Goal: Task Accomplishment & Management: Manage account settings

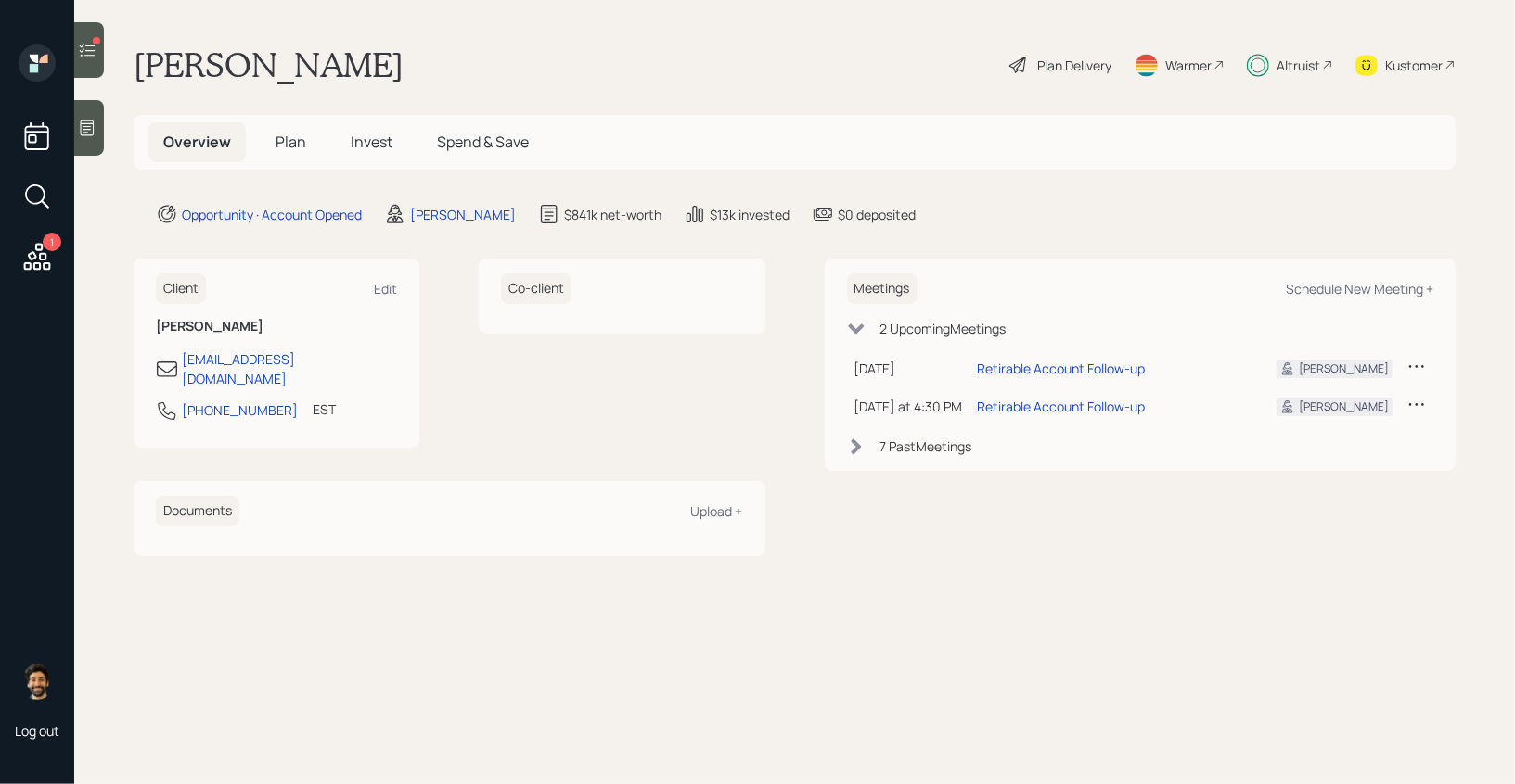
click at [357, 140] on span "Invest" at bounding box center [371, 142] width 42 height 21
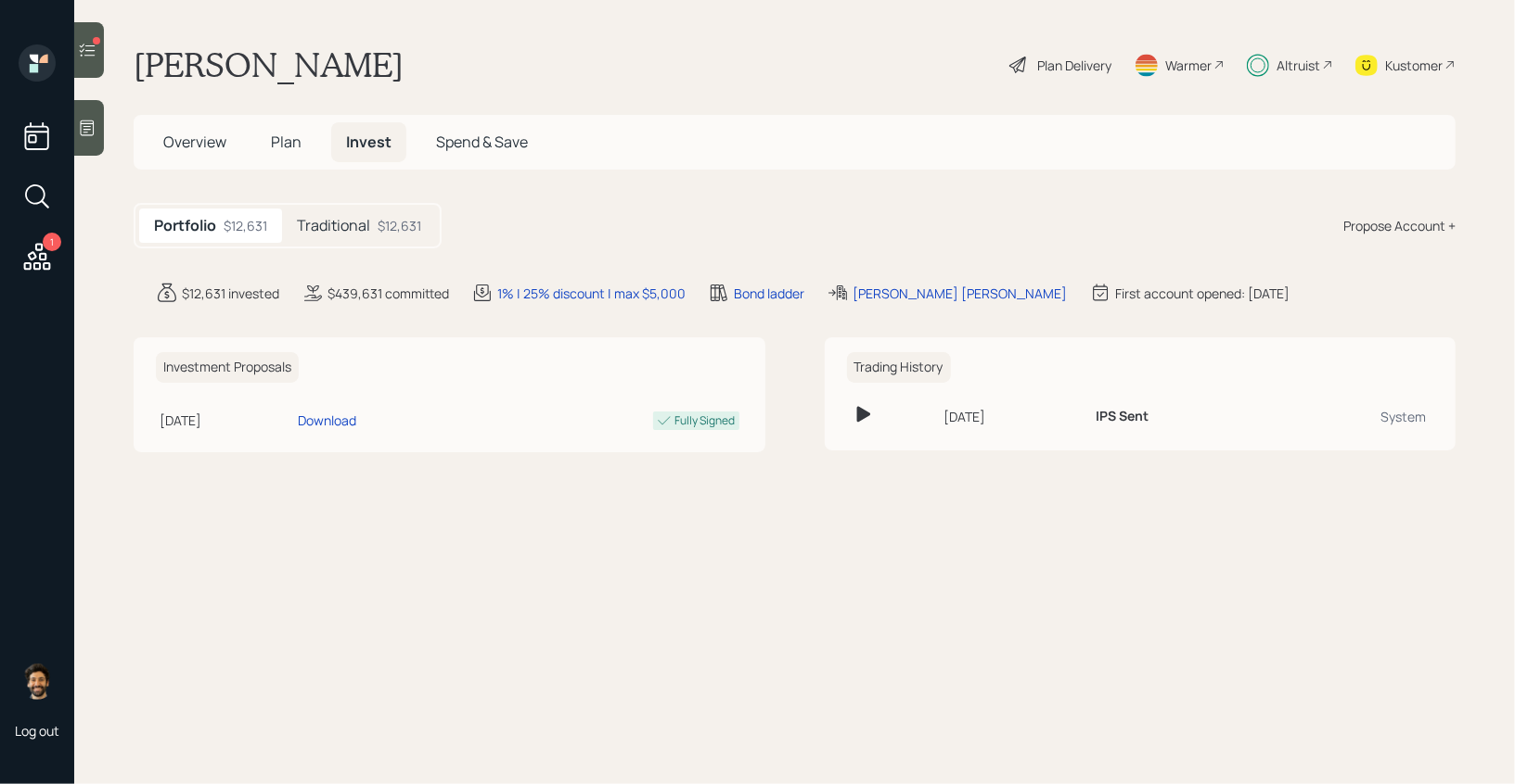
click at [377, 226] on div "Traditional $12,631" at bounding box center [358, 225] width 154 height 34
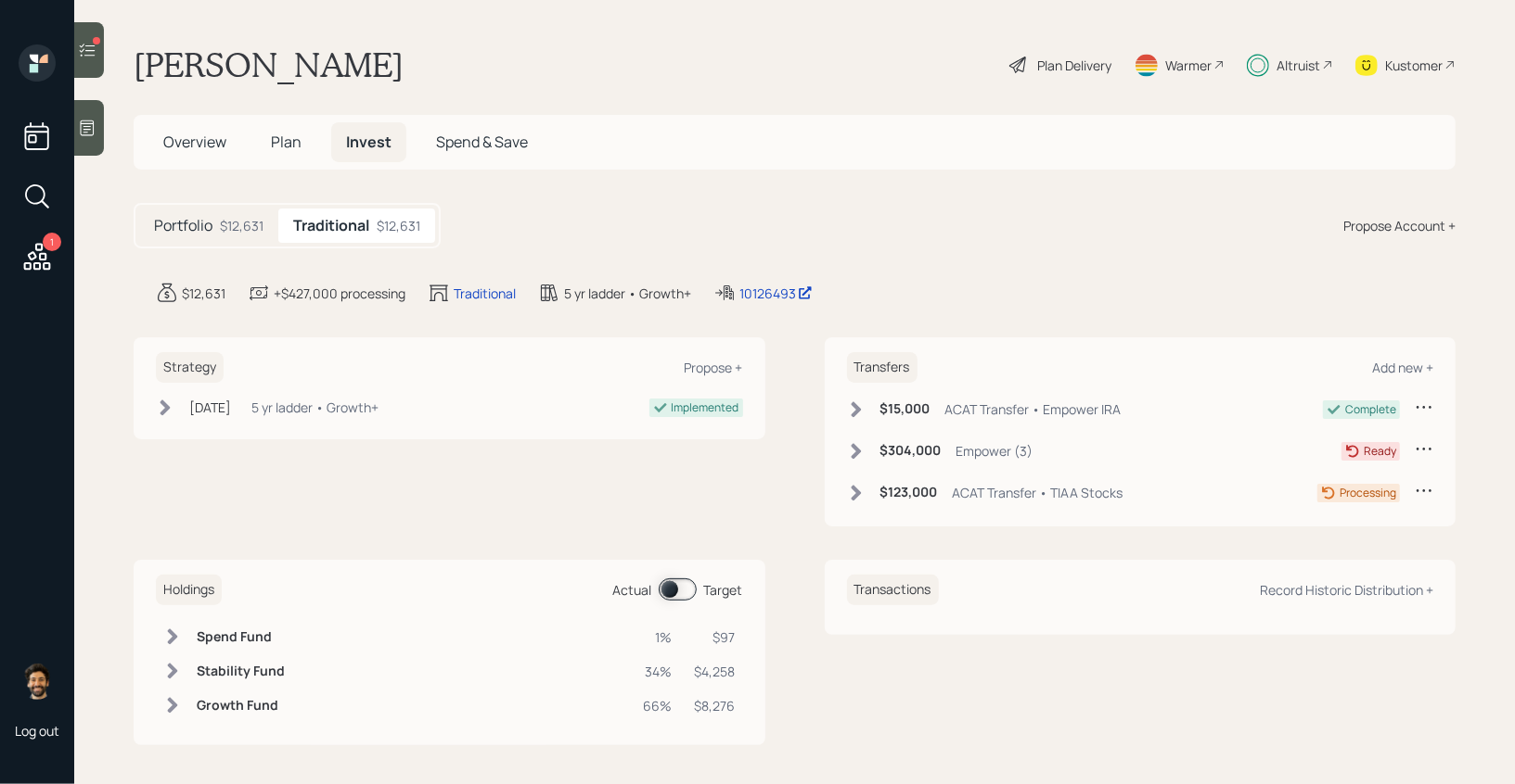
click at [290, 154] on h5 "Plan" at bounding box center [286, 142] width 61 height 40
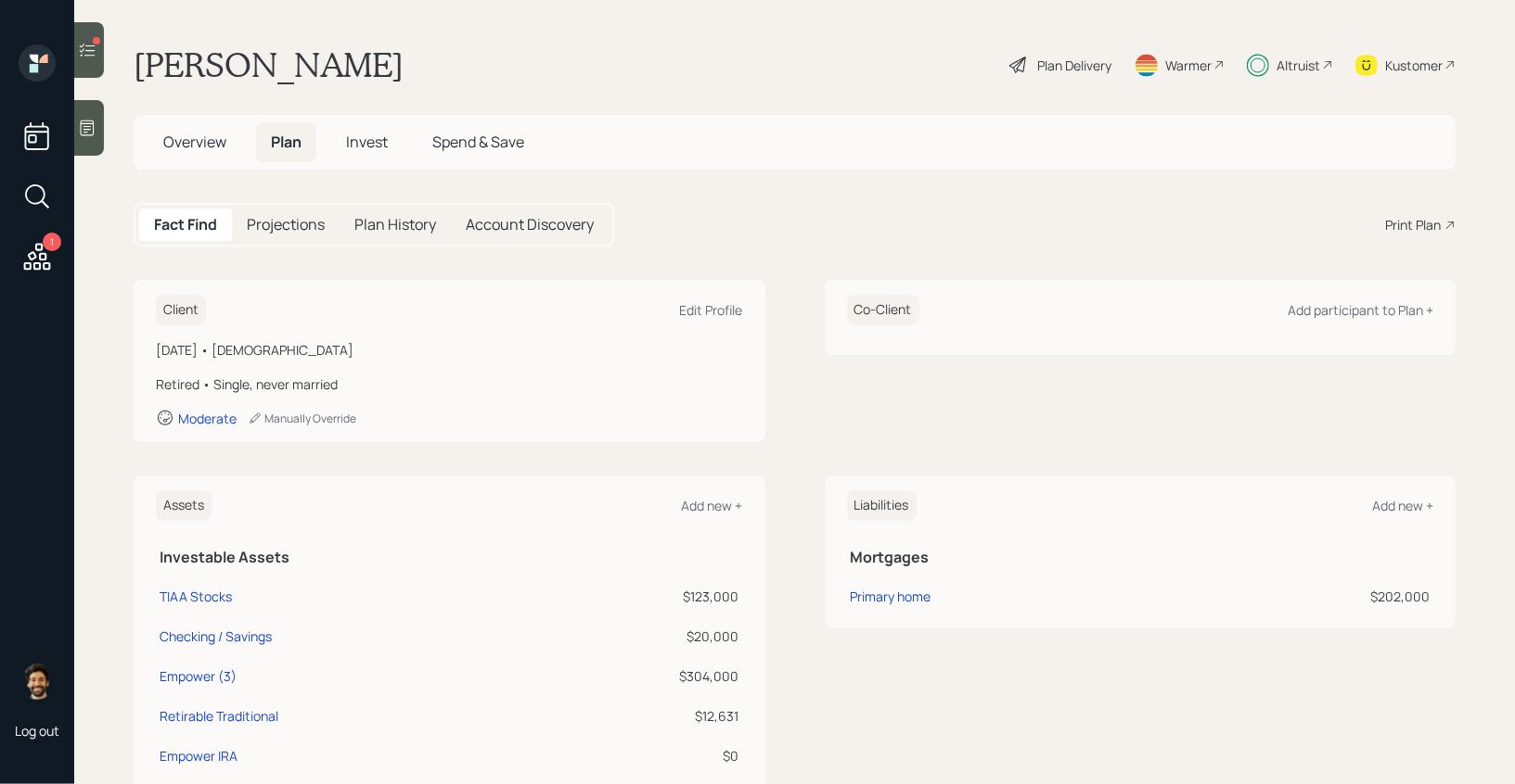
click at [354, 144] on span "Invest" at bounding box center [366, 142] width 42 height 21
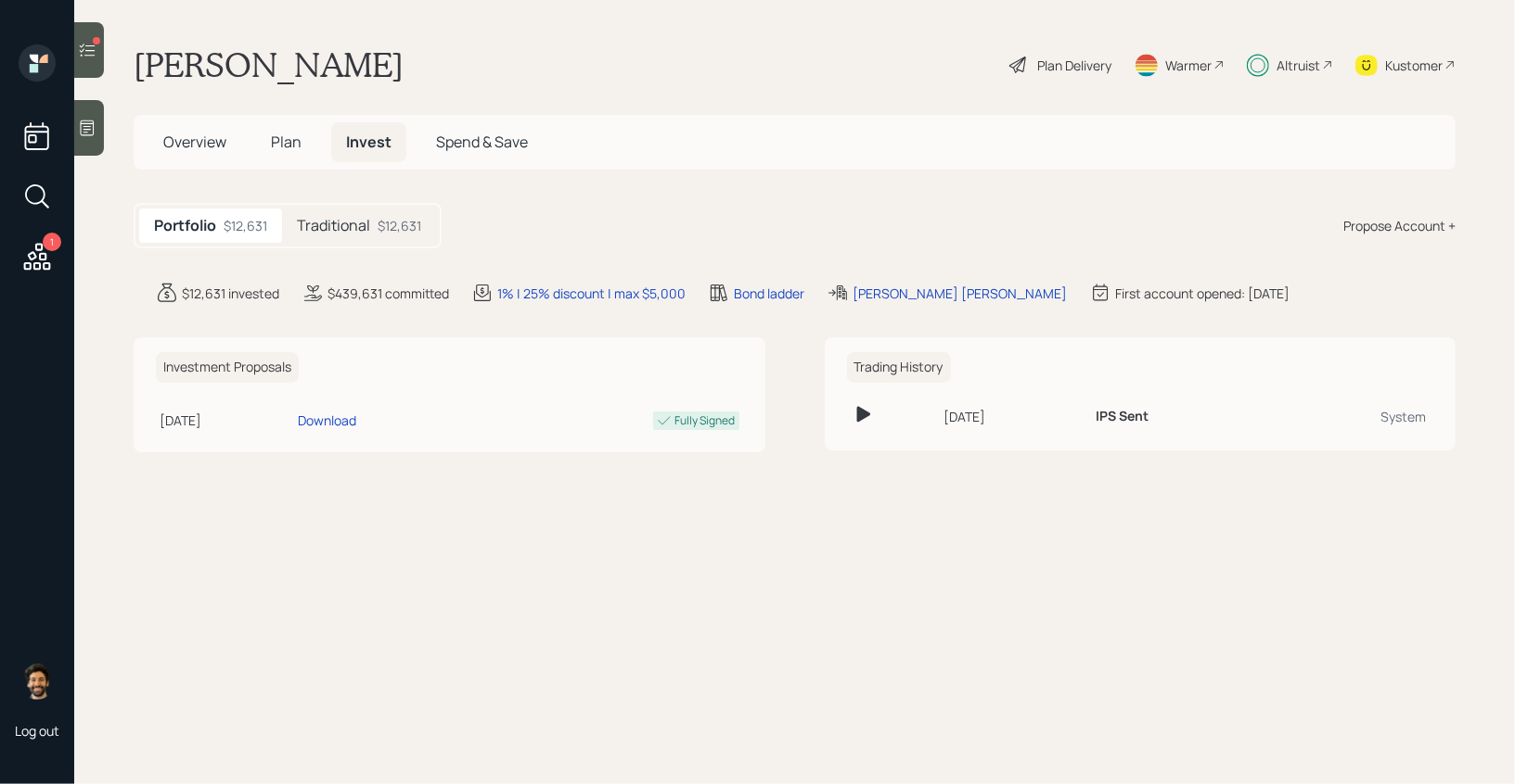
click at [368, 223] on h5 "Traditional" at bounding box center [333, 226] width 73 height 18
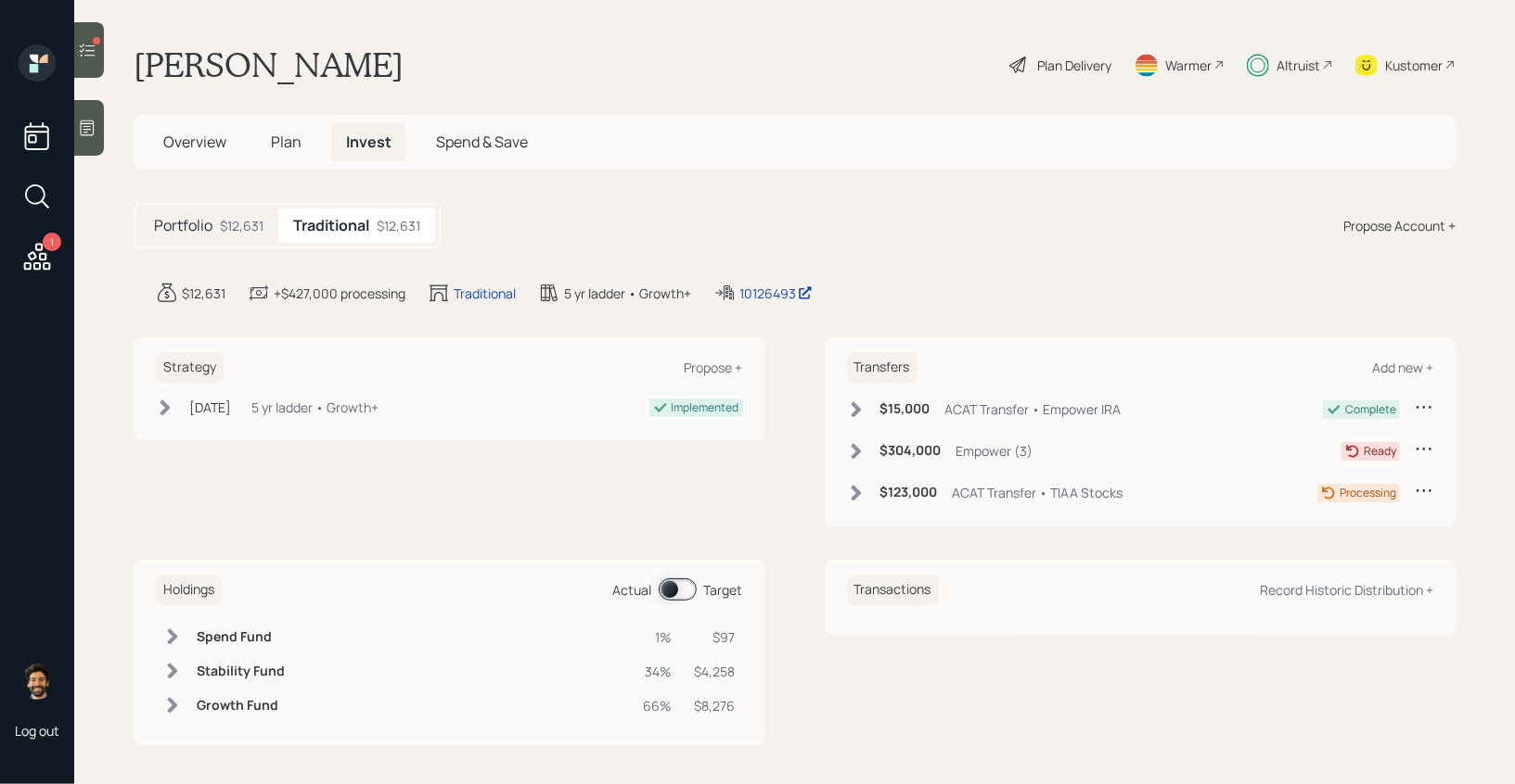
click at [666, 588] on span at bounding box center [678, 589] width 38 height 23
click at [1047, 77] on div "Plan Delivery" at bounding box center [1061, 65] width 106 height 41
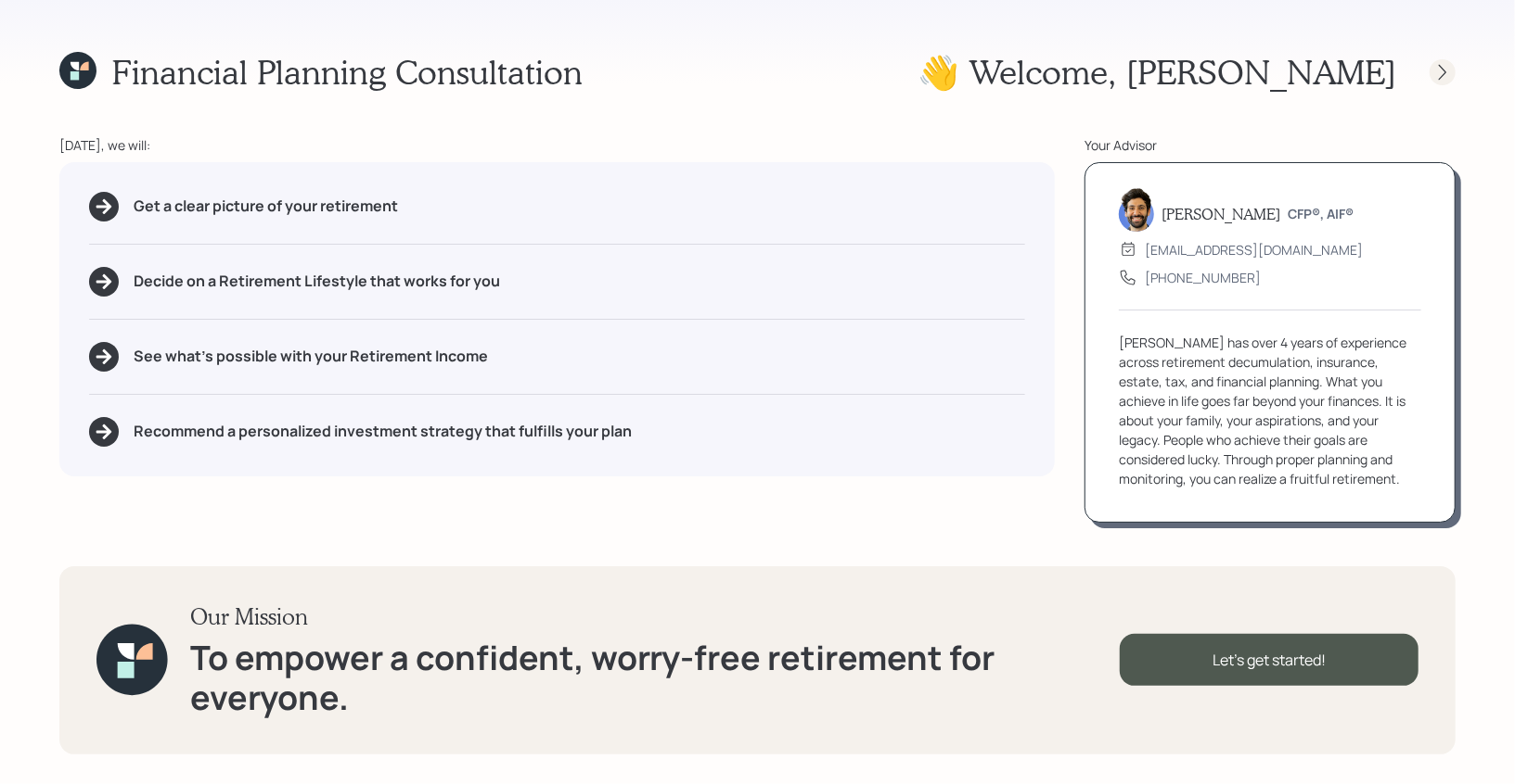
click at [1444, 62] on div at bounding box center [1443, 72] width 26 height 26
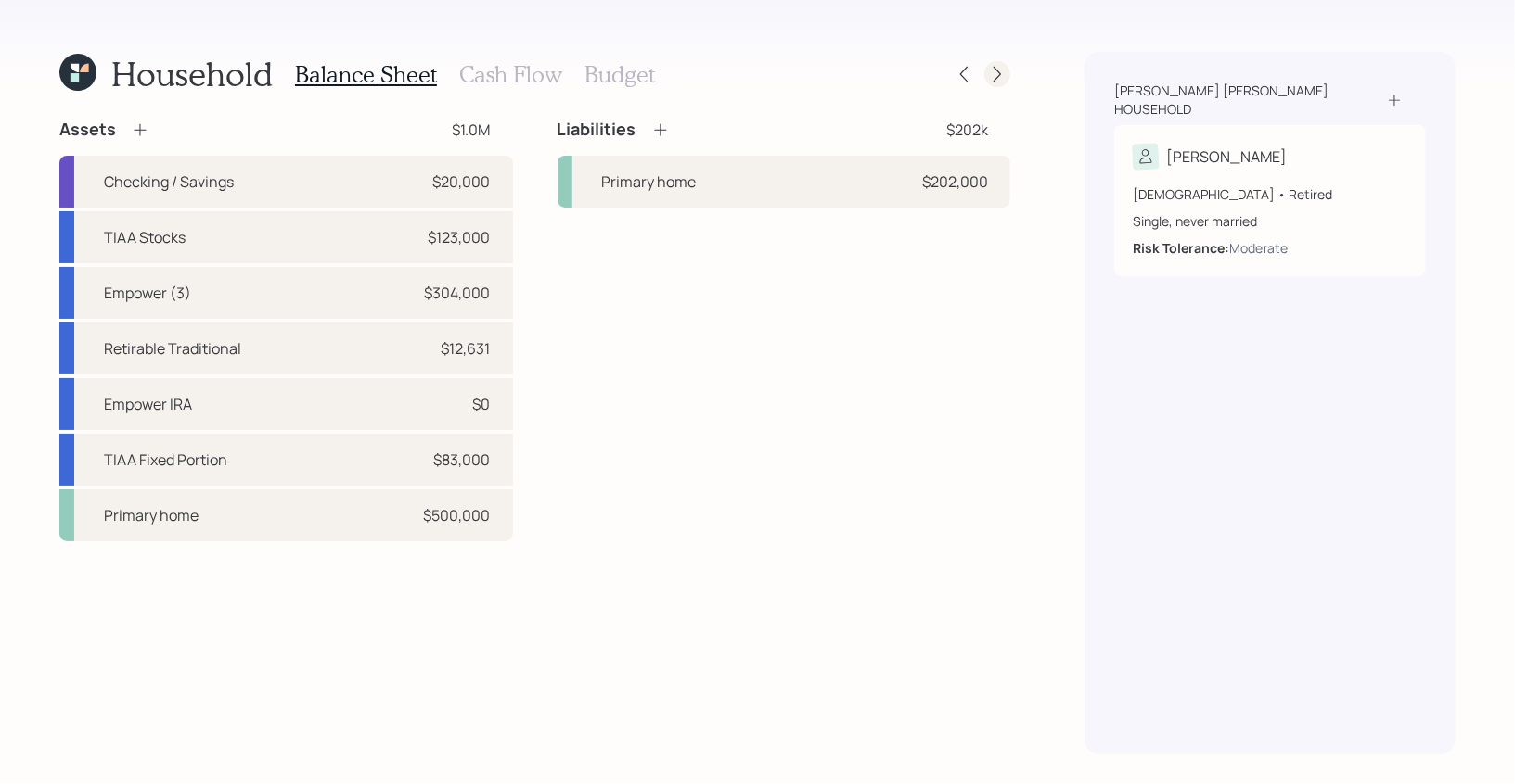
click at [1003, 80] on icon at bounding box center [997, 73] width 19 height 19
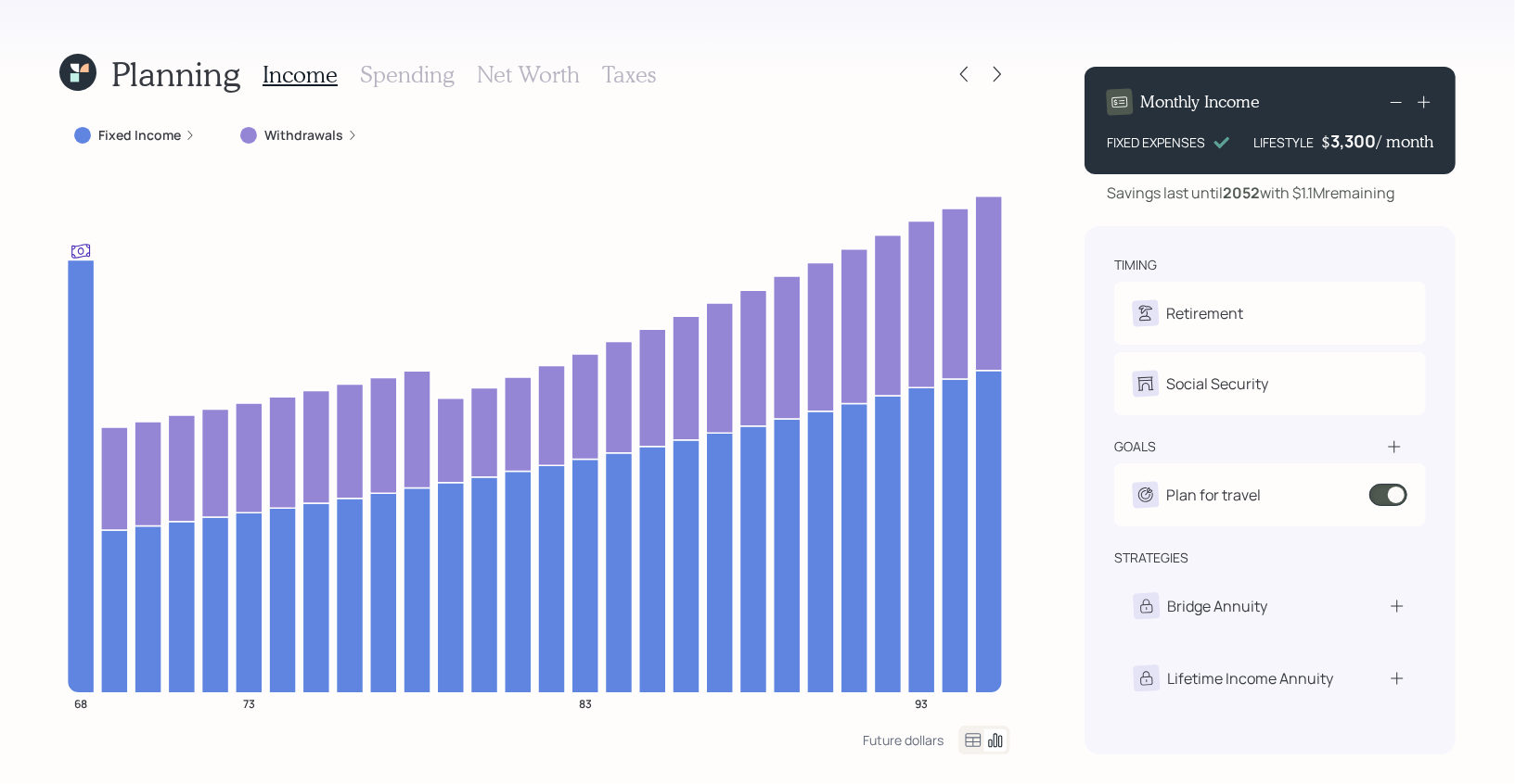
click at [78, 71] on icon at bounding box center [74, 68] width 9 height 9
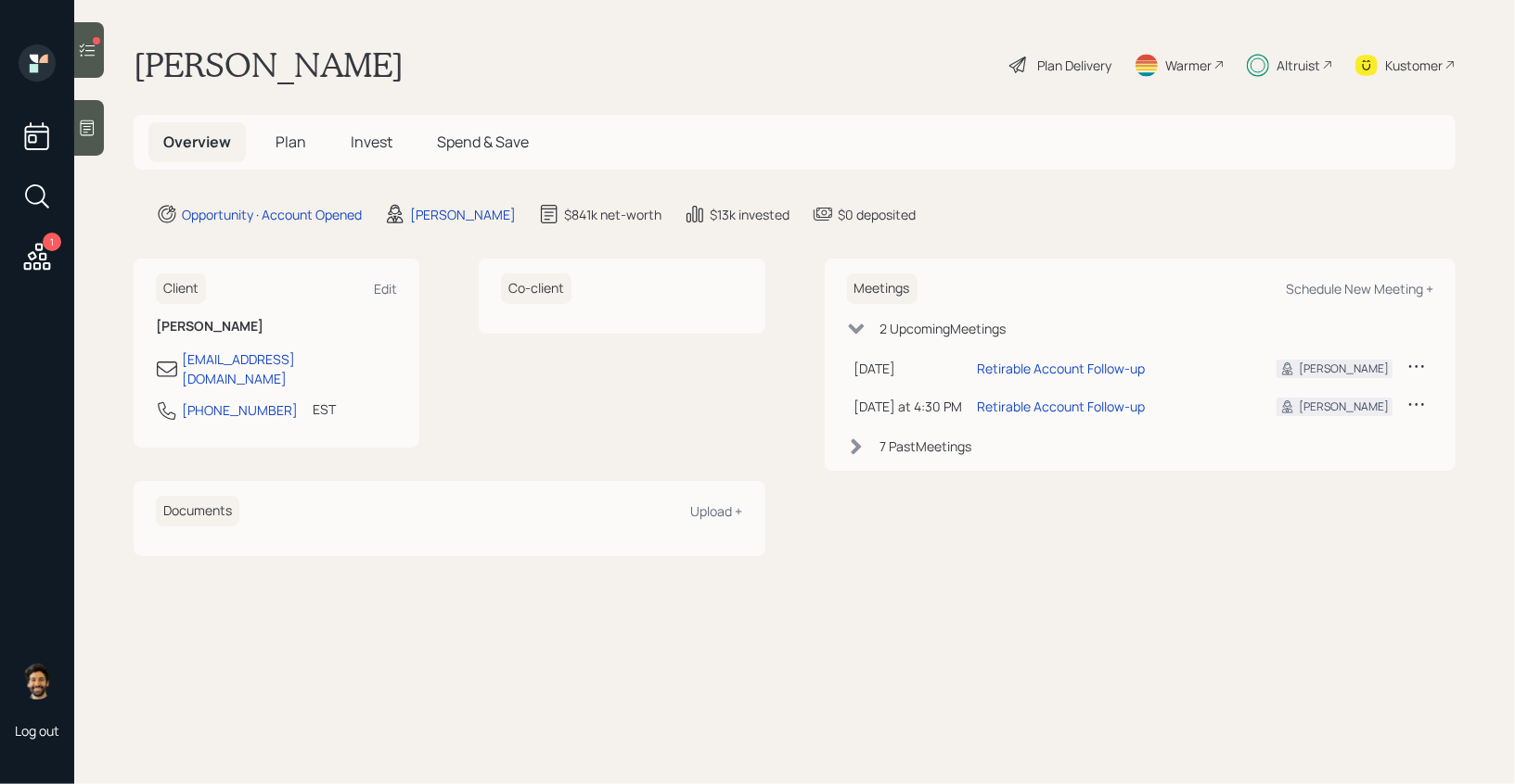
click at [284, 137] on span "Plan" at bounding box center [290, 142] width 30 height 21
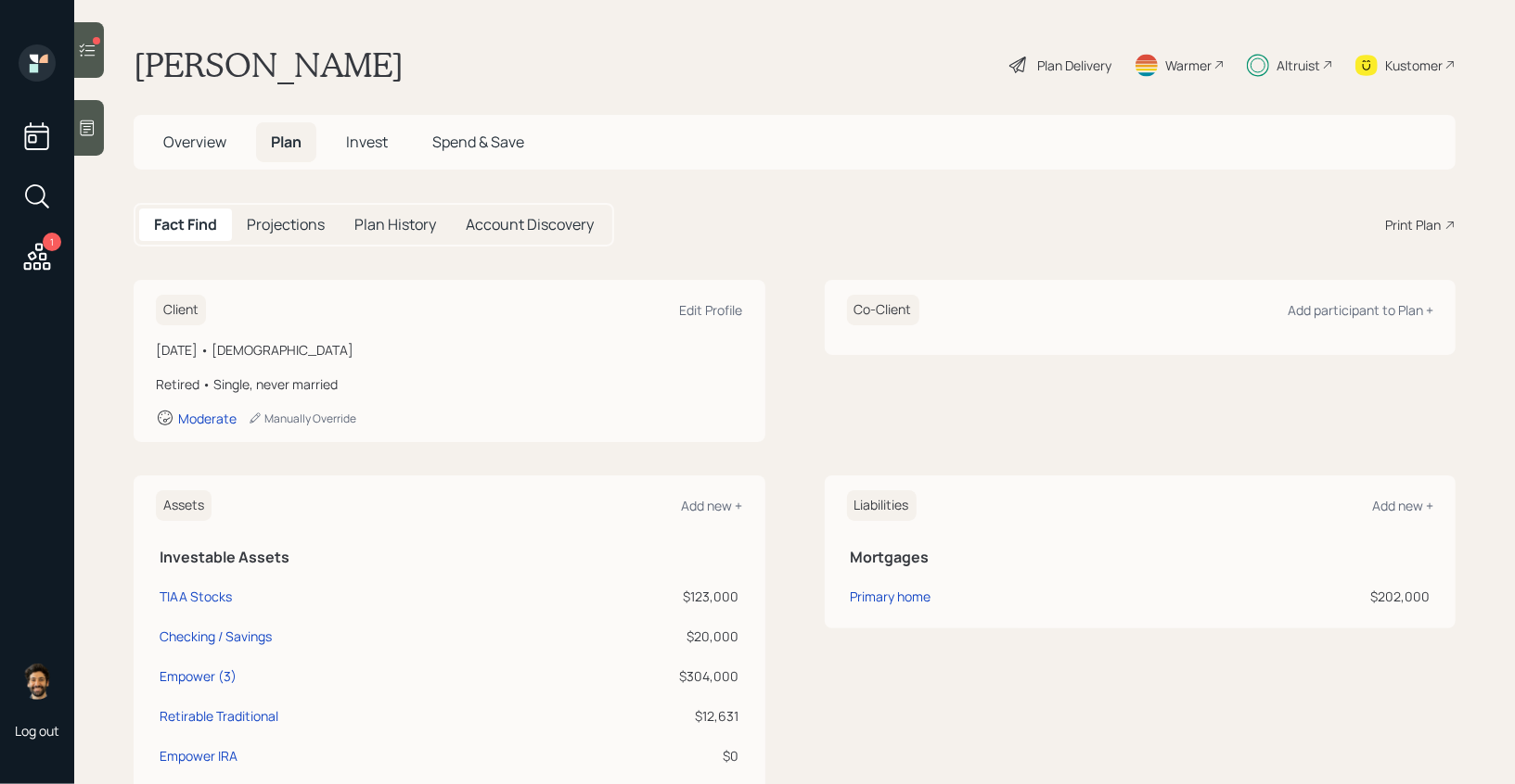
click at [392, 138] on h5 "Invest" at bounding box center [366, 142] width 71 height 40
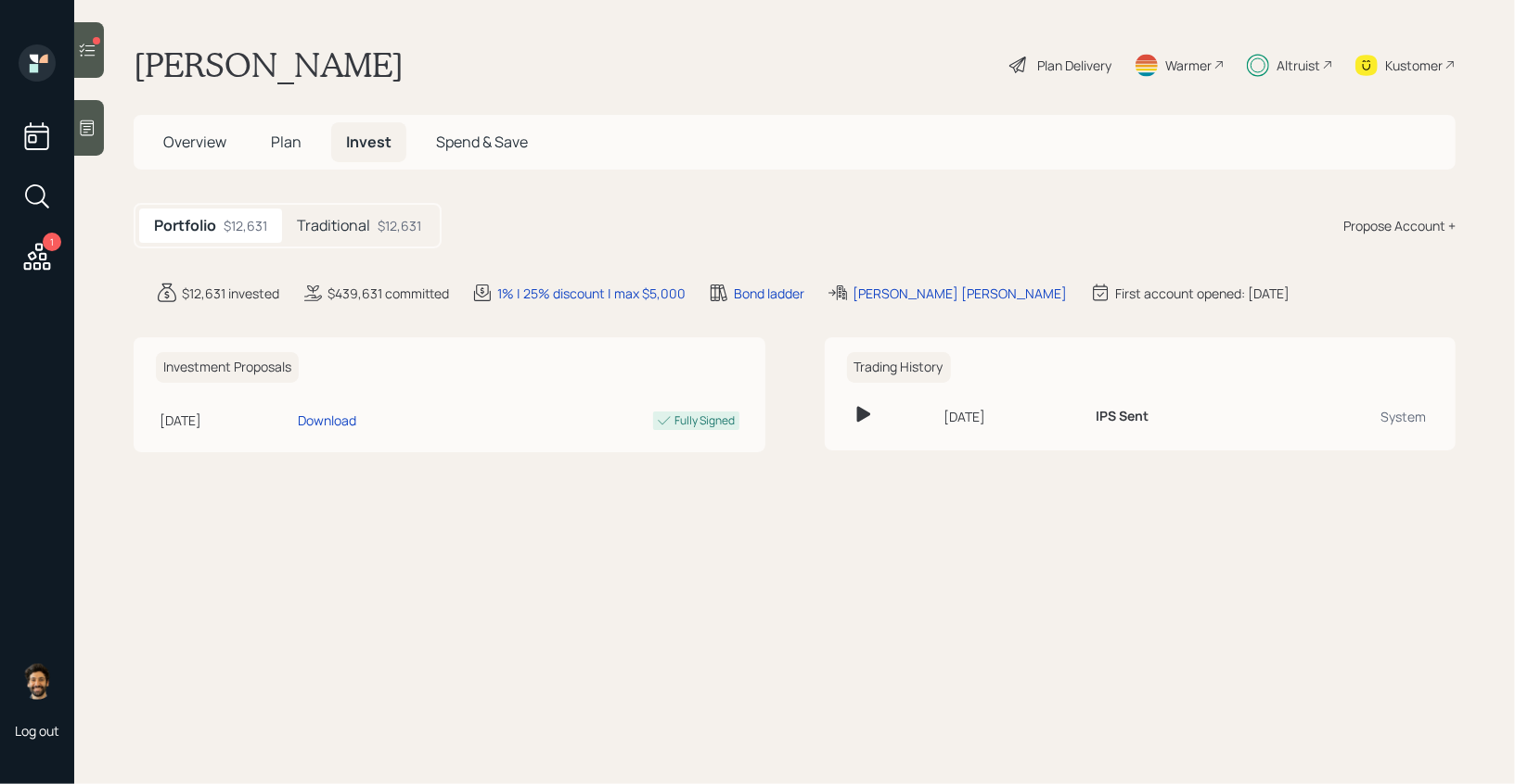
click at [336, 220] on h5 "Traditional" at bounding box center [333, 226] width 73 height 18
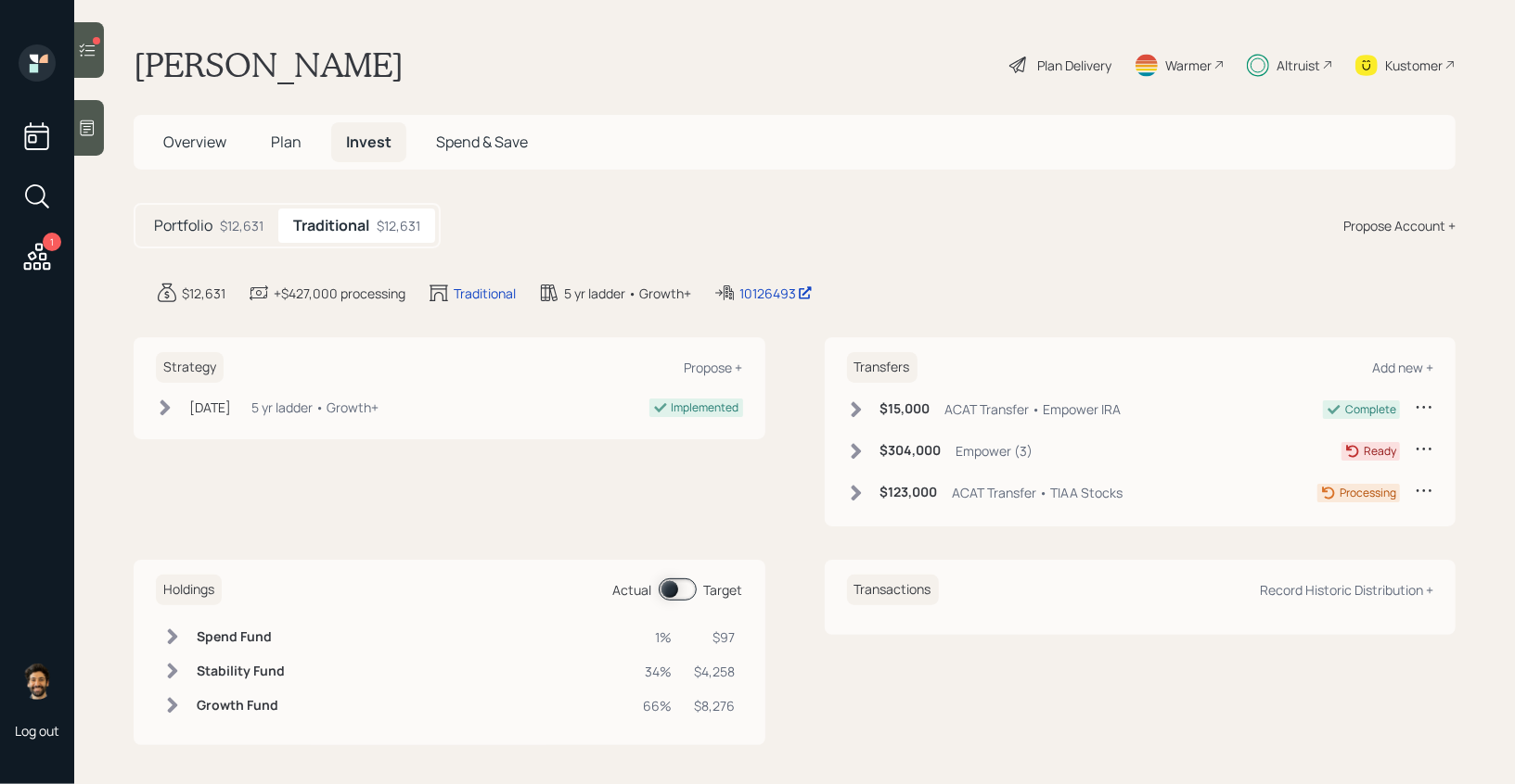
click at [671, 578] on span at bounding box center [678, 589] width 38 height 23
click at [684, 590] on span at bounding box center [678, 589] width 38 height 23
click at [87, 63] on div at bounding box center [89, 50] width 29 height 56
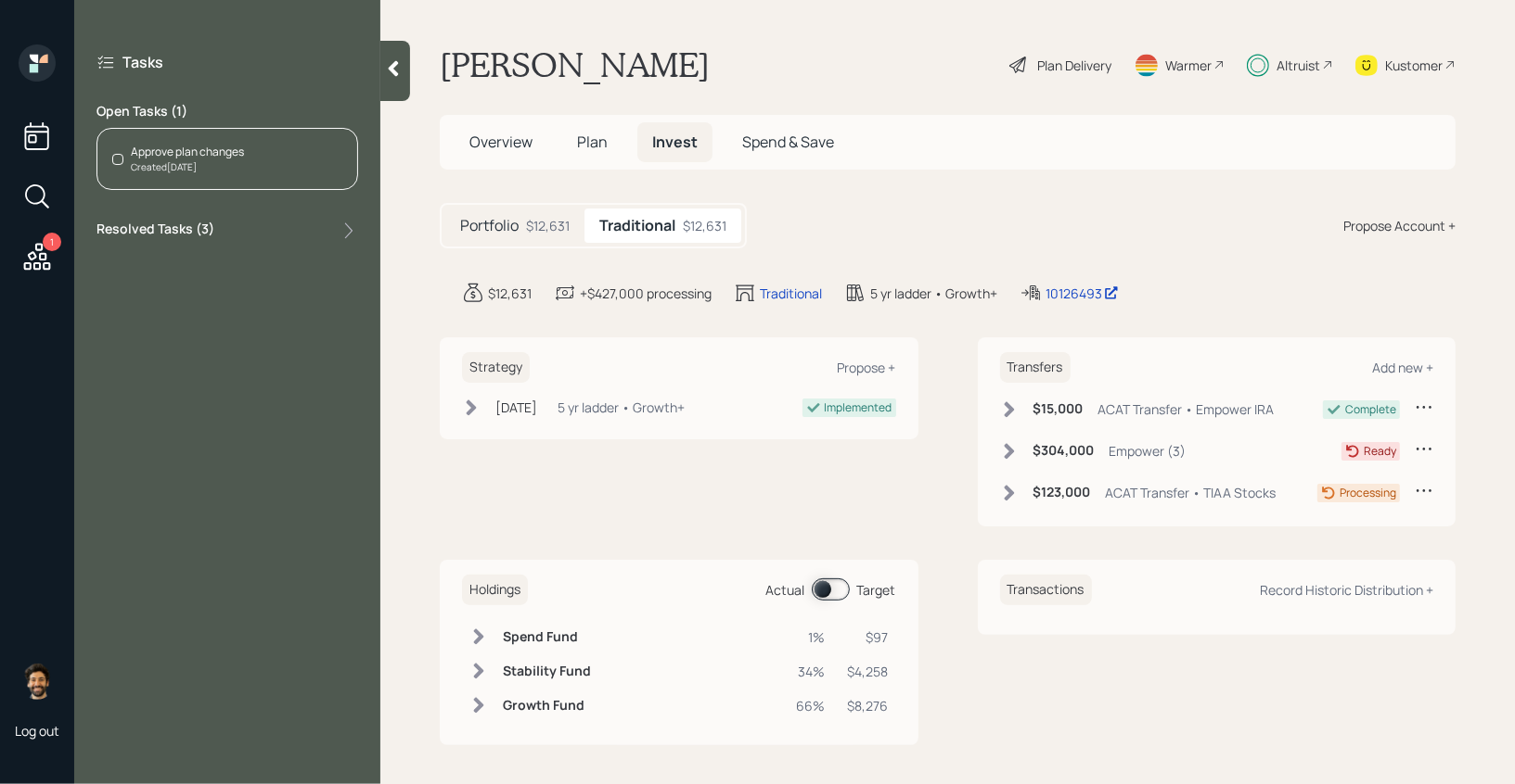
click at [264, 151] on div "Approve plan changes Created [DATE]" at bounding box center [227, 159] width 261 height 62
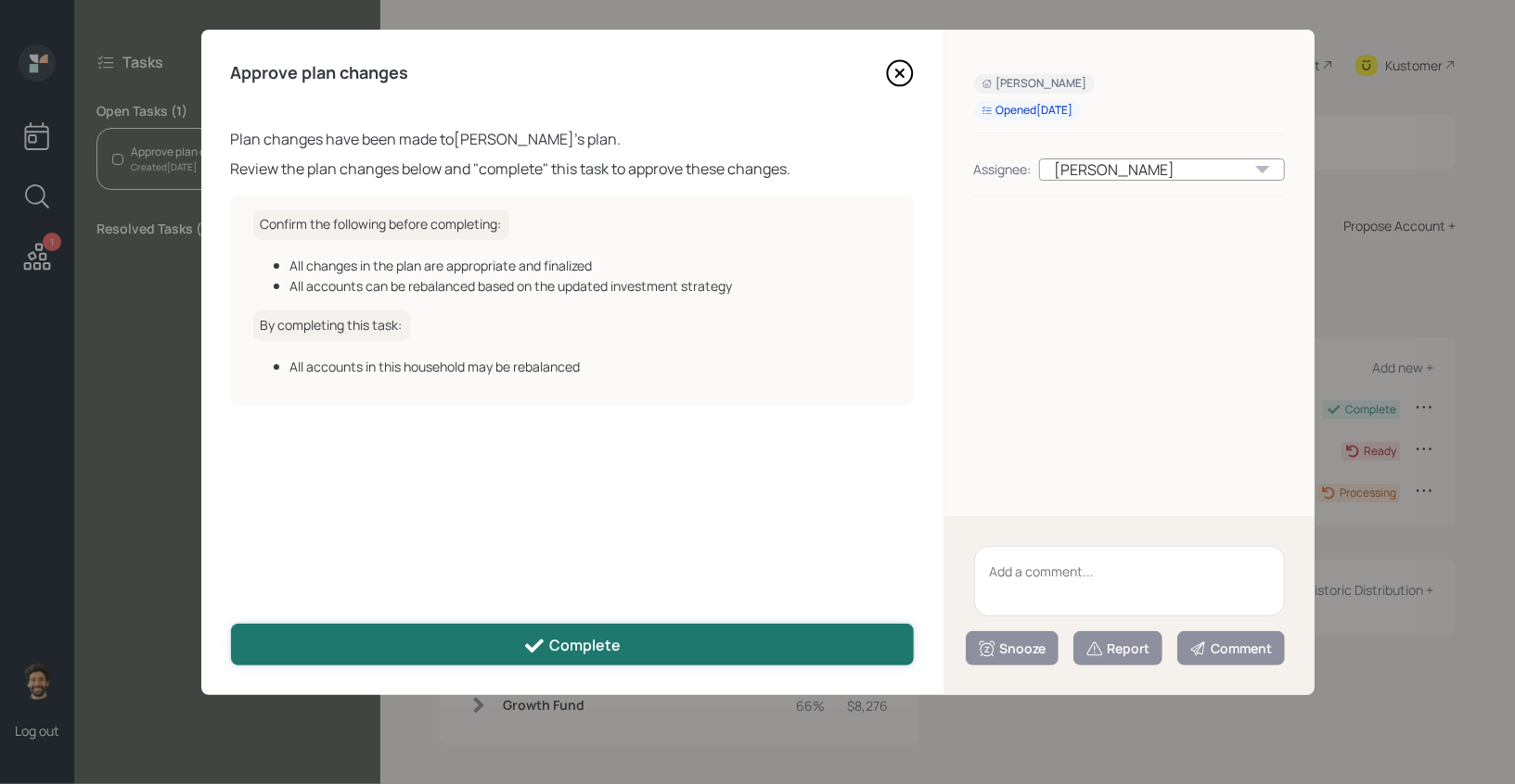
click at [795, 652] on button "Complete" at bounding box center [572, 645] width 683 height 42
